Goal: Check status: Check status

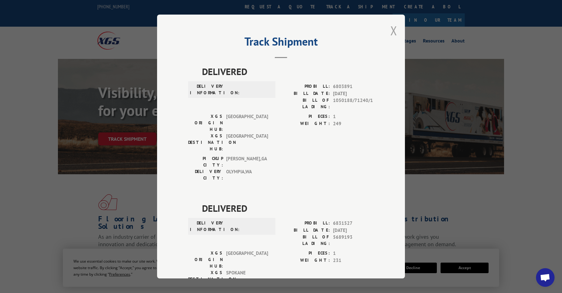
click at [391, 30] on button "Close modal" at bounding box center [393, 30] width 7 height 16
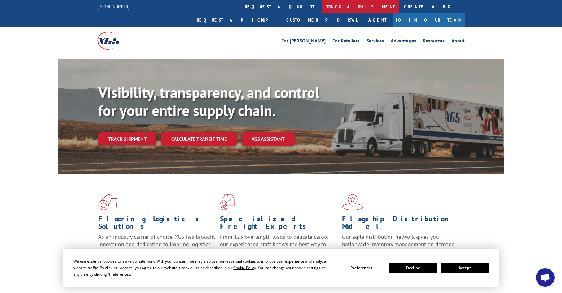
click at [322, 8] on link "track a shipment" at bounding box center [361, 6] width 78 height 13
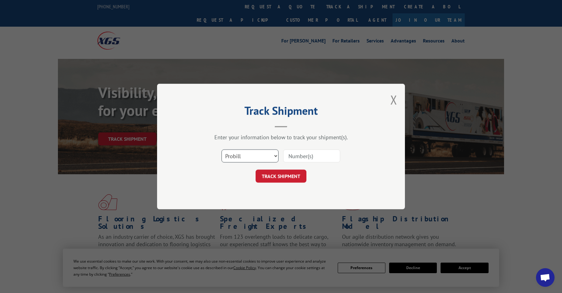
drag, startPoint x: 249, startPoint y: 155, endPoint x: 247, endPoint y: 163, distance: 8.3
click at [249, 155] on select "Select category... Probill BOL PO" at bounding box center [249, 155] width 57 height 13
select select "po"
click at [221, 149] on select "Select category... Probill BOL PO" at bounding box center [249, 155] width 57 height 13
click at [307, 155] on input at bounding box center [311, 155] width 57 height 13
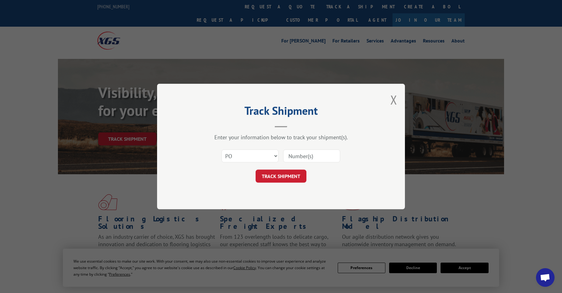
paste input "26531646"
type input "26531646"
click button "TRACK SHIPMENT" at bounding box center [281, 175] width 51 height 13
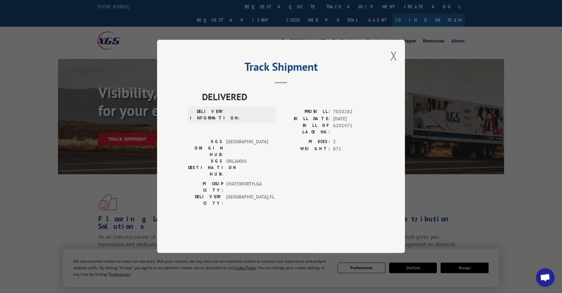
drag, startPoint x: 392, startPoint y: 76, endPoint x: 392, endPoint y: 72, distance: 4.1
click at [392, 64] on button "Close modal" at bounding box center [393, 55] width 7 height 16
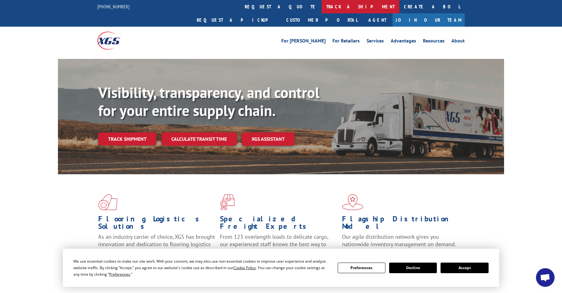
click at [322, 11] on link "track a shipment" at bounding box center [361, 6] width 78 height 13
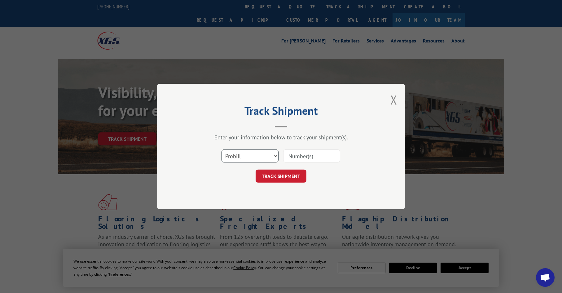
click at [245, 162] on select "Select category... Probill BOL PO" at bounding box center [249, 155] width 57 height 13
select select "po"
click at [221, 149] on select "Select category... Probill BOL PO" at bounding box center [249, 155] width 57 height 13
paste input "26531646"
type input "26531646"
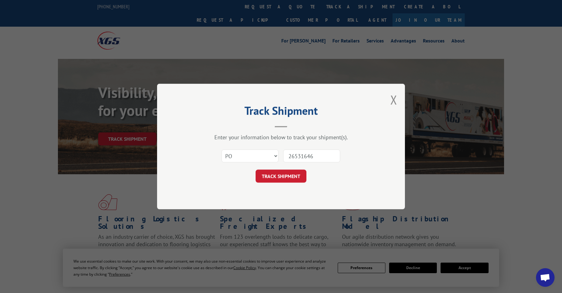
click at [290, 171] on button "TRACK SHIPMENT" at bounding box center [281, 175] width 51 height 13
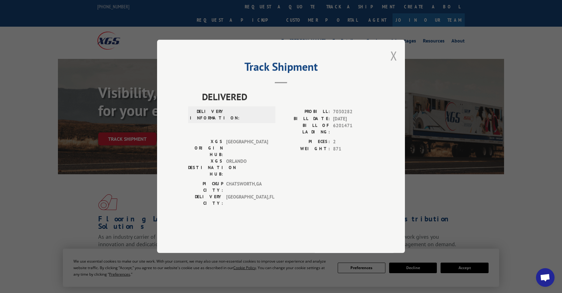
click at [392, 64] on button "Close modal" at bounding box center [393, 55] width 7 height 16
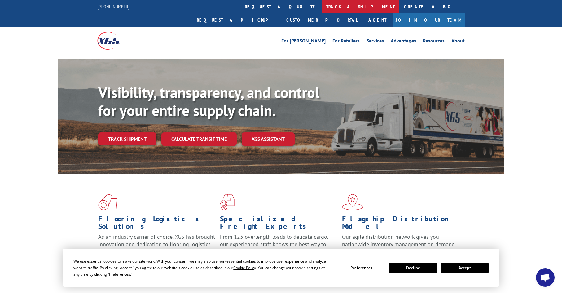
click at [322, 2] on link "track a shipment" at bounding box center [361, 6] width 78 height 13
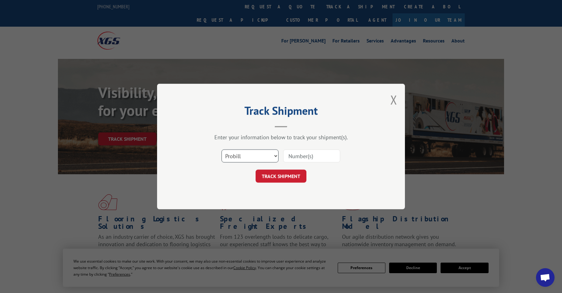
click at [252, 152] on select "Select category... Probill BOL PO" at bounding box center [249, 155] width 57 height 13
click at [234, 201] on div "Track Shipment Enter your information below to track your shipment(s). Select c…" at bounding box center [281, 146] width 248 height 125
click at [231, 155] on select "Select category... Probill BOL PO" at bounding box center [249, 155] width 57 height 13
select select "po"
click at [221, 149] on select "Select category... Probill BOL PO" at bounding box center [249, 155] width 57 height 13
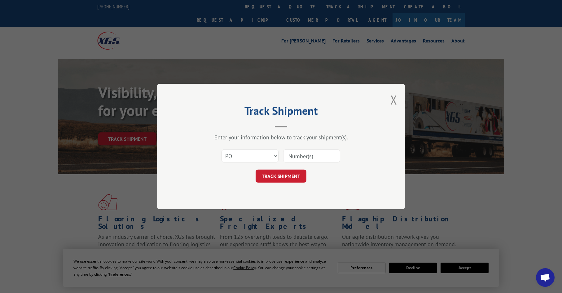
click at [296, 155] on input at bounding box center [311, 155] width 57 height 13
paste input "07515181"
type input "07515181"
click button "TRACK SHIPMENT" at bounding box center [281, 175] width 51 height 13
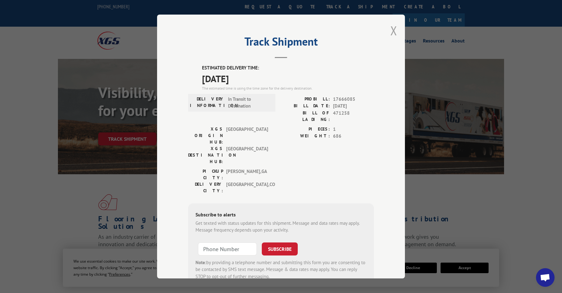
click at [392, 30] on button "Close modal" at bounding box center [393, 30] width 7 height 16
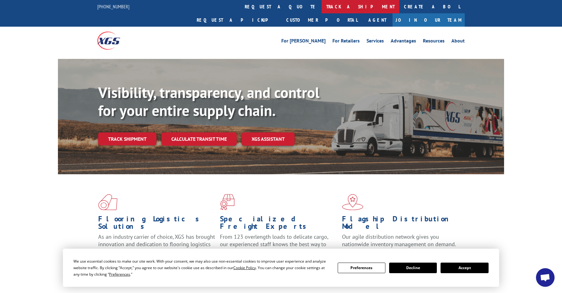
click at [322, 6] on link "track a shipment" at bounding box center [361, 6] width 78 height 13
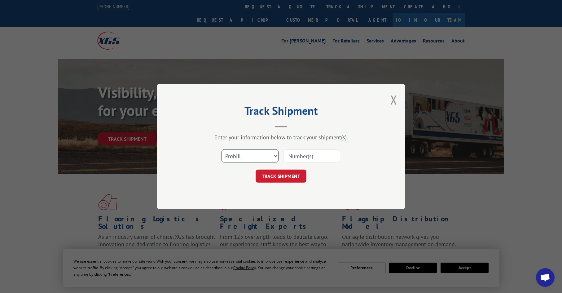
drag, startPoint x: 245, startPoint y: 158, endPoint x: 239, endPoint y: 151, distance: 9.6
click at [245, 157] on select "Select category... Probill BOL PO" at bounding box center [249, 155] width 57 height 13
select select "po"
click at [221, 149] on select "Select category... Probill BOL PO" at bounding box center [249, 155] width 57 height 13
paste input "08503757"
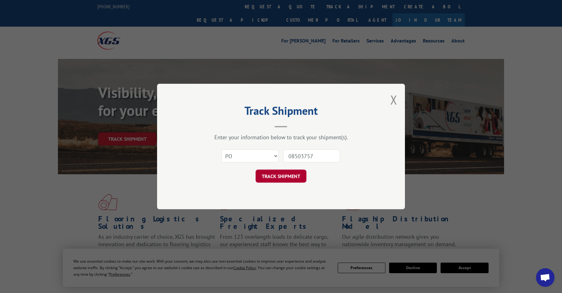
type input "08503757"
click at [273, 175] on button "TRACK SHIPMENT" at bounding box center [281, 175] width 51 height 13
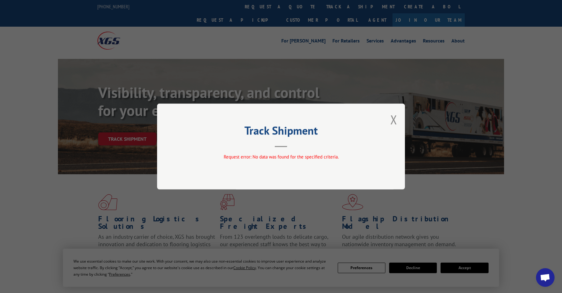
drag, startPoint x: 395, startPoint y: 120, endPoint x: 381, endPoint y: 102, distance: 23.2
click at [389, 112] on div "Track Shipment Request error: No data was found for the specified criteria." at bounding box center [281, 146] width 248 height 86
click at [396, 112] on button "Close modal" at bounding box center [393, 119] width 7 height 16
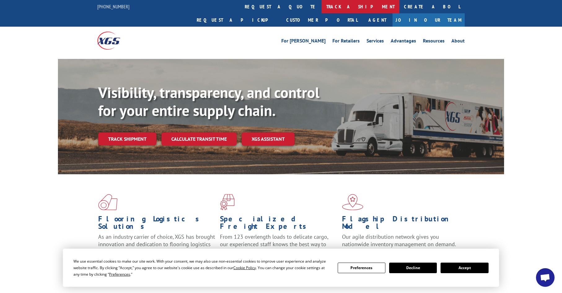
click at [322, 11] on link "track a shipment" at bounding box center [361, 6] width 78 height 13
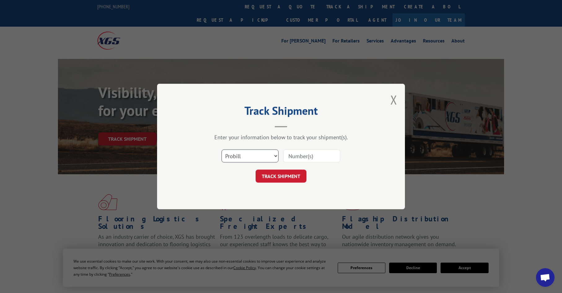
drag, startPoint x: 248, startPoint y: 153, endPoint x: 243, endPoint y: 154, distance: 5.0
click at [248, 156] on select "Select category... Probill BOL PO" at bounding box center [249, 155] width 57 height 13
select select "po"
click at [221, 149] on select "Select category... Probill BOL PO" at bounding box center [249, 155] width 57 height 13
paste input "08503757"
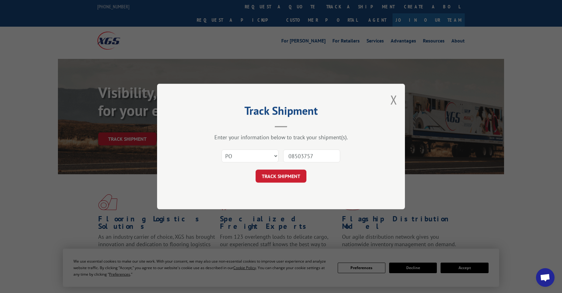
type input "08503757"
click at [318, 199] on div "Track Shipment Enter your information below to track your shipment(s). Select c…" at bounding box center [281, 146] width 248 height 125
click at [298, 175] on button "TRACK SHIPMENT" at bounding box center [281, 175] width 51 height 13
